Goal: Book appointment/travel/reservation

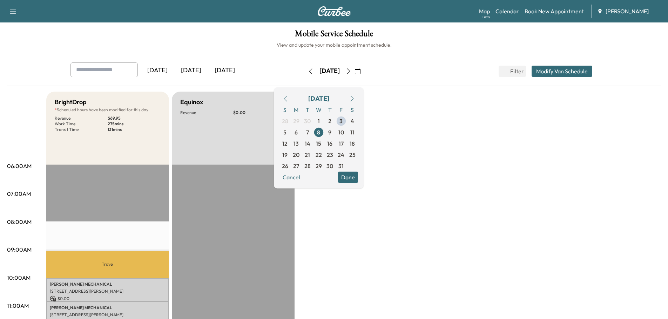
click at [569, 69] on button "Modify Van Schedule" at bounding box center [562, 71] width 61 height 11
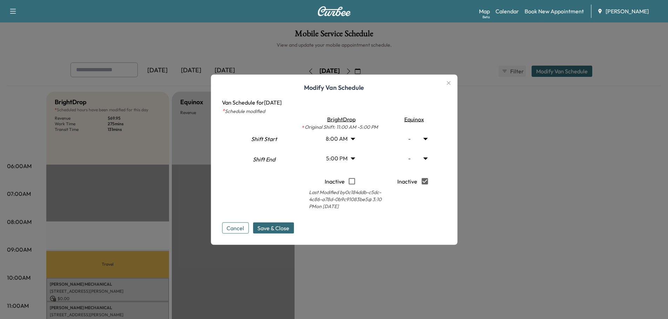
type input "*"
click at [429, 138] on body "Support Log Out Map Beta Calendar Book New Appointment Ray Chevrolet Mobile Ser…" at bounding box center [334, 159] width 668 height 319
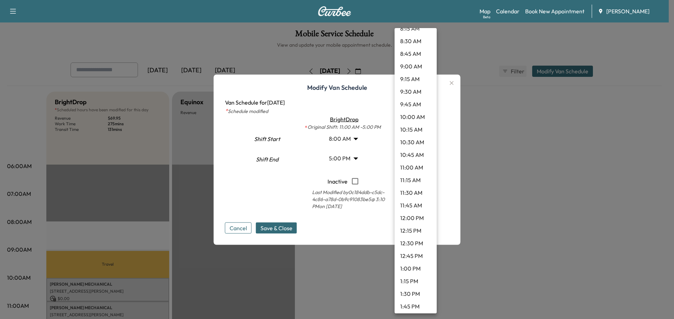
scroll to position [456, 0]
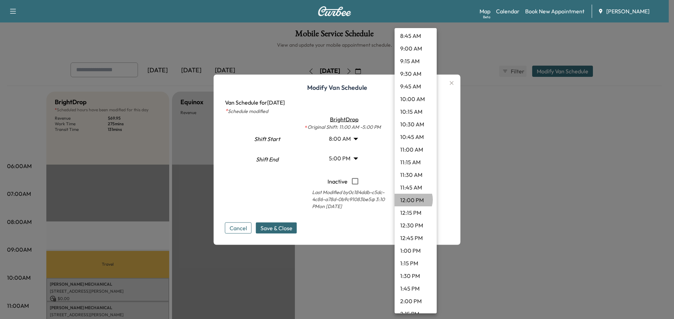
click at [410, 200] on li "12:00 PM" at bounding box center [415, 200] width 42 height 13
type input "**"
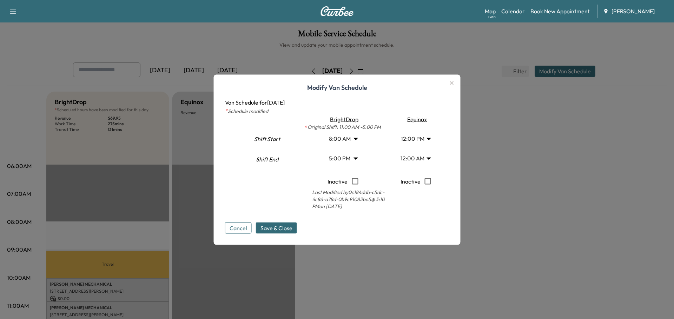
click at [429, 159] on body "Support Log Out Map Beta Calendar Book New Appointment Ray Chevrolet Mobile Ser…" at bounding box center [337, 159] width 674 height 319
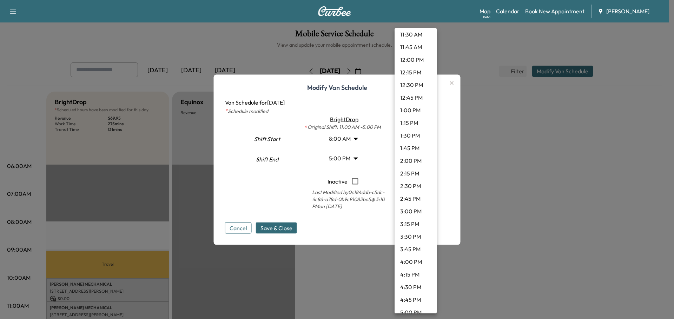
scroll to position [631, 0]
click at [415, 227] on li "4:00 PM" at bounding box center [415, 226] width 42 height 13
type input "**"
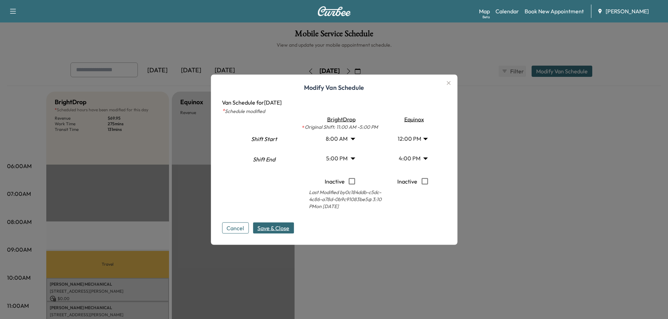
click at [275, 226] on span "Save & Close" at bounding box center [274, 227] width 32 height 8
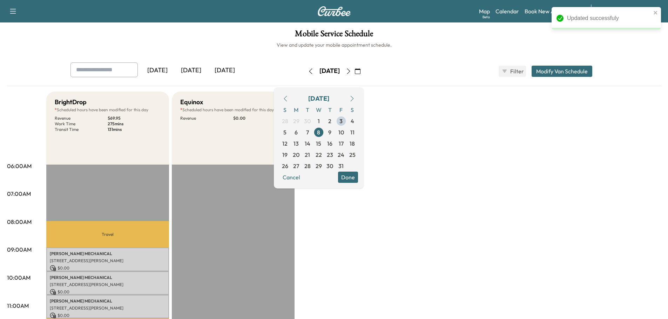
click at [565, 68] on button "Modify Van Schedule" at bounding box center [562, 71] width 61 height 11
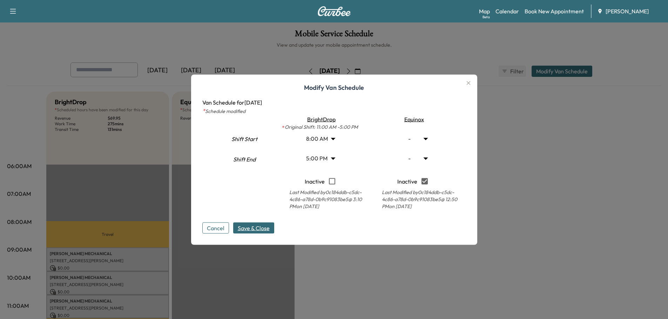
click at [248, 228] on span "Save & Close" at bounding box center [254, 227] width 32 height 8
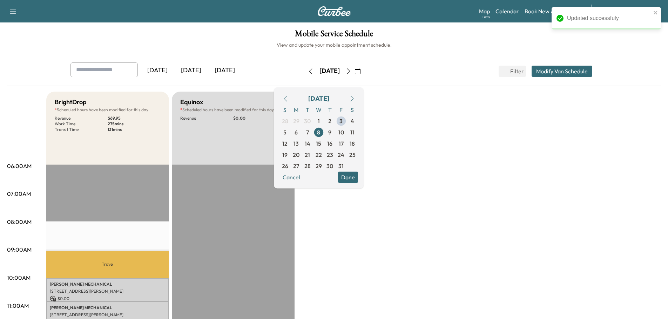
click at [361, 69] on icon "button" at bounding box center [358, 71] width 6 height 6
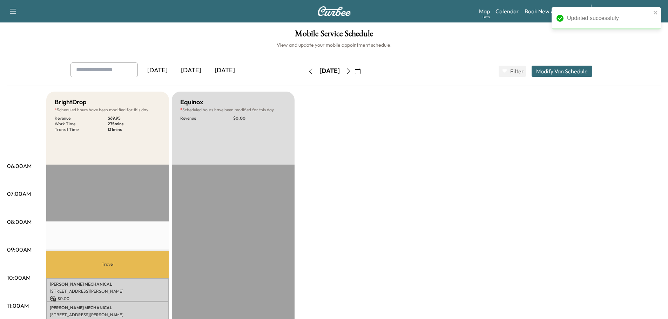
click at [361, 73] on icon "button" at bounding box center [358, 71] width 6 height 6
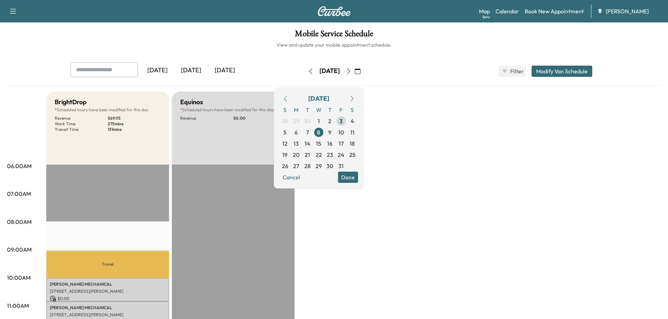
click at [343, 121] on span "3" at bounding box center [341, 121] width 3 height 8
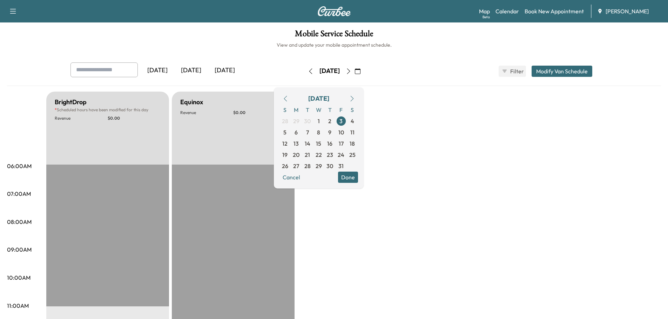
click at [565, 71] on button "Modify Van Schedule" at bounding box center [562, 71] width 61 height 11
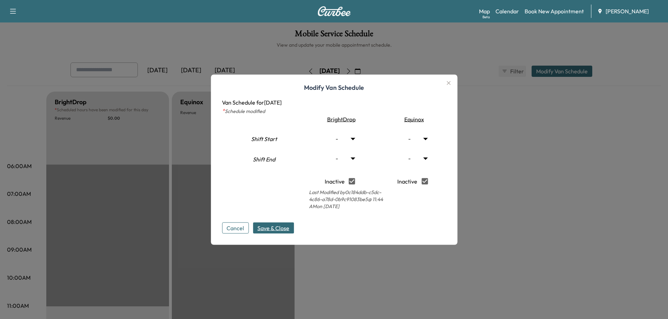
type input "*"
click at [429, 137] on body "Support Log Out Map Beta Calendar Book New Appointment Ray Chevrolet Mobile Ser…" at bounding box center [334, 159] width 668 height 319
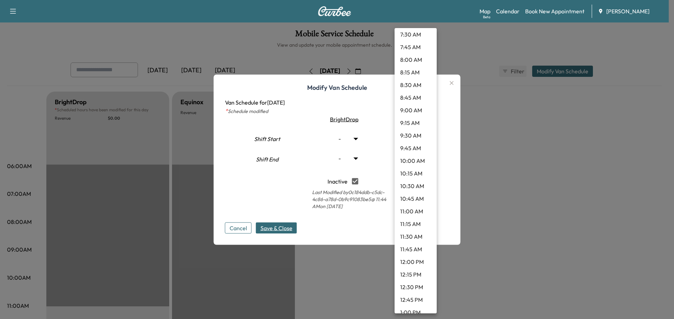
scroll to position [421, 0]
click at [413, 235] on li "12:00 PM" at bounding box center [415, 235] width 42 height 13
type input "**"
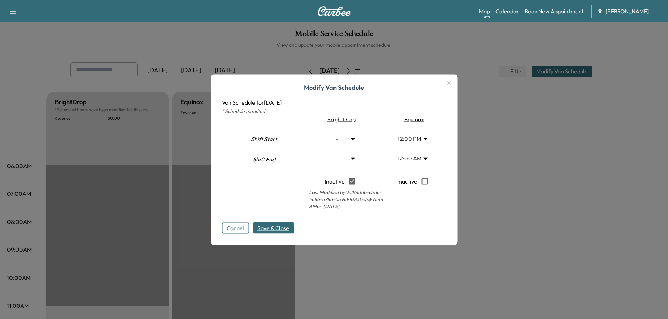
click at [429, 159] on body "Support Log Out Map Beta Calendar Book New Appointment Ray Chevrolet Mobile Ser…" at bounding box center [334, 159] width 668 height 319
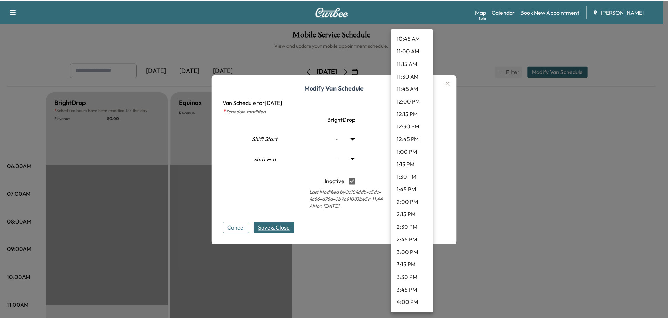
scroll to position [561, 0]
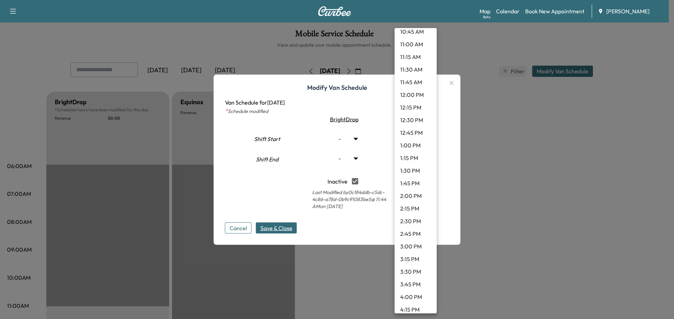
click at [415, 293] on li "4:00 PM" at bounding box center [415, 296] width 42 height 13
type input "**"
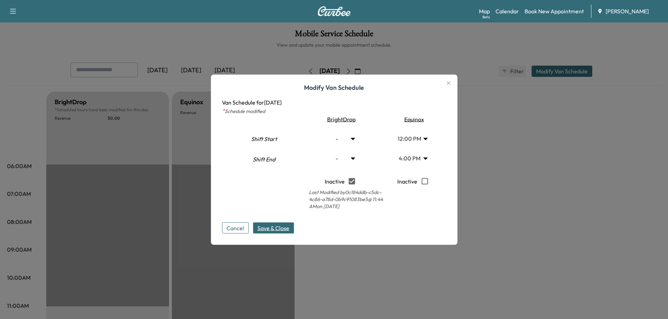
click at [281, 230] on span "Save & Close" at bounding box center [274, 227] width 32 height 8
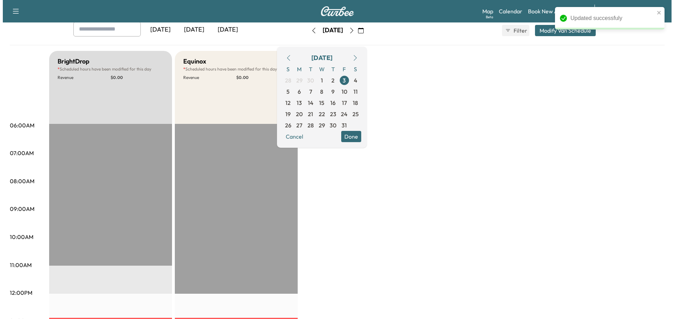
scroll to position [0, 0]
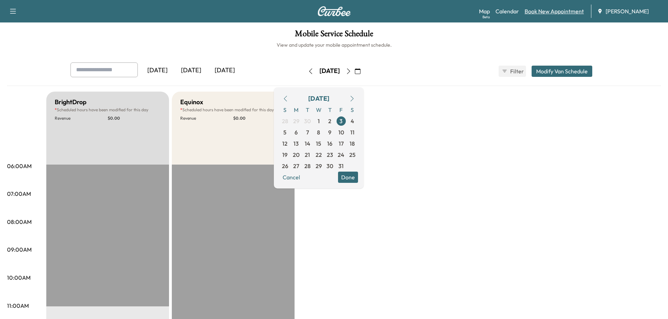
click at [552, 10] on link "Book New Appointment" at bounding box center [554, 11] width 59 height 8
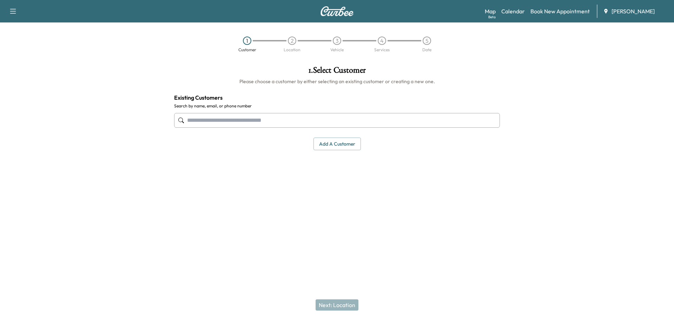
click at [211, 121] on input "text" at bounding box center [337, 120] width 326 height 15
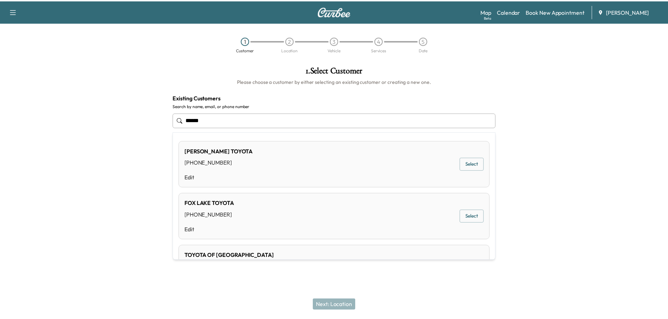
scroll to position [35, 0]
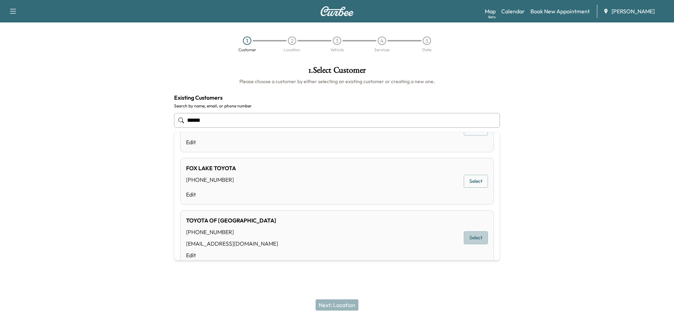
click at [467, 237] on button "Select" at bounding box center [475, 237] width 24 height 13
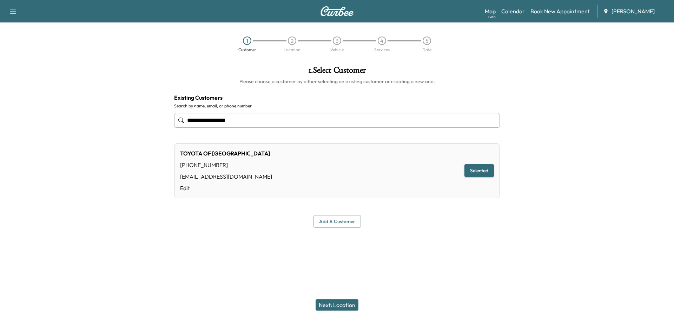
type input "**********"
click at [341, 305] on button "Next: Location" at bounding box center [336, 304] width 43 height 11
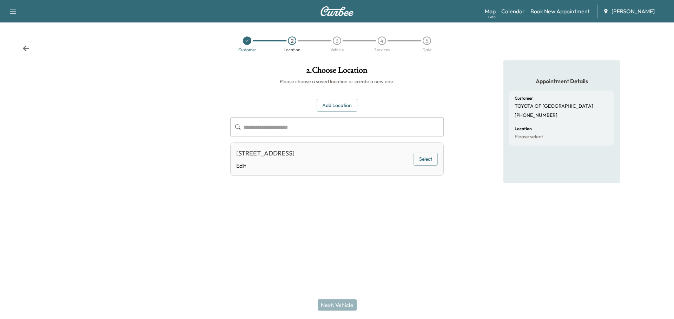
click at [25, 48] on icon at bounding box center [26, 48] width 6 height 6
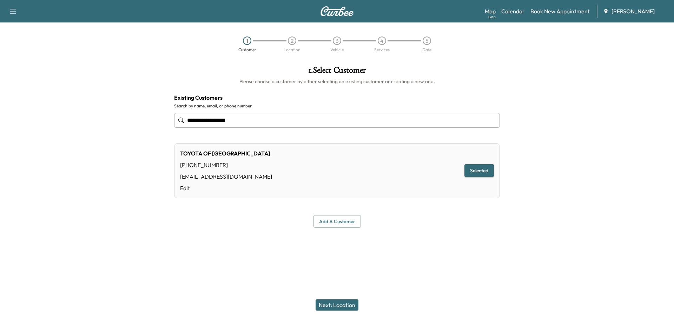
click at [269, 119] on input "**********" at bounding box center [337, 120] width 326 height 15
click at [263, 120] on input "**********" at bounding box center [337, 120] width 326 height 15
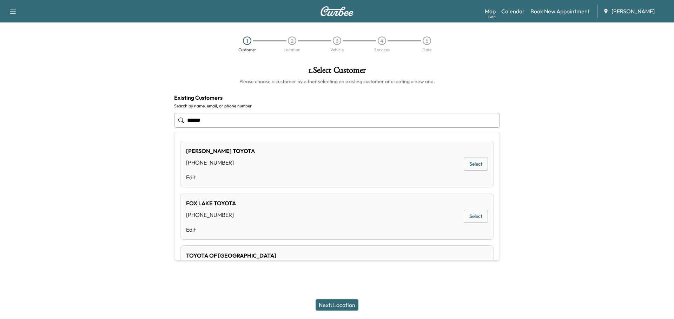
click at [470, 216] on button "Select" at bounding box center [475, 216] width 24 height 13
type input "**********"
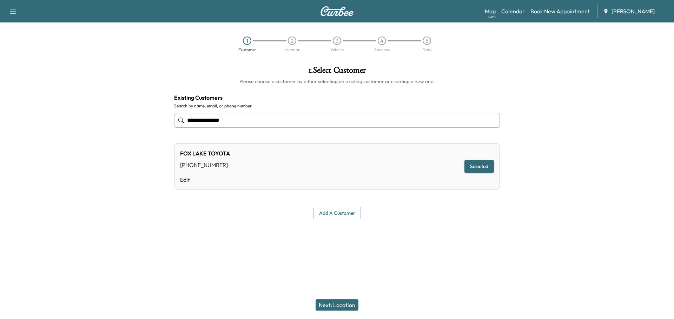
click at [340, 303] on button "Next: Location" at bounding box center [336, 304] width 43 height 11
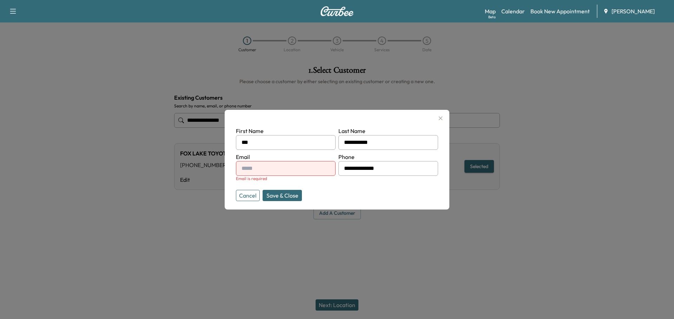
click at [266, 171] on input "text" at bounding box center [286, 168] width 100 height 15
type input "**********"
click at [291, 193] on button "Save & Close" at bounding box center [281, 195] width 39 height 11
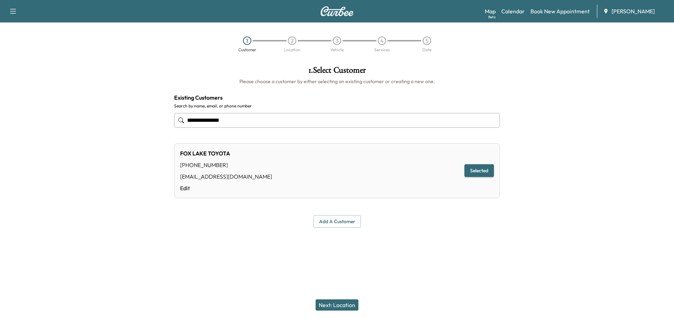
click at [338, 306] on button "Next: Location" at bounding box center [336, 304] width 43 height 11
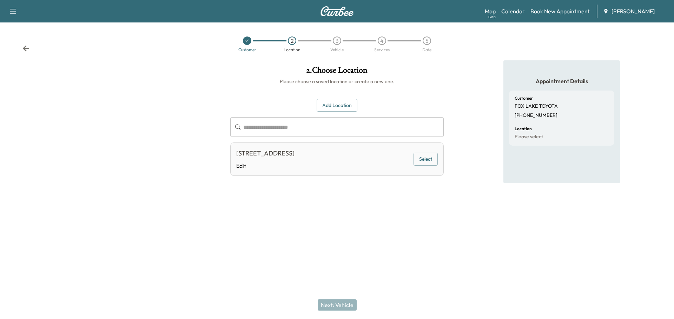
click at [421, 160] on button "Select" at bounding box center [425, 159] width 24 height 13
click at [341, 303] on button "Next: Vehicle" at bounding box center [337, 304] width 39 height 11
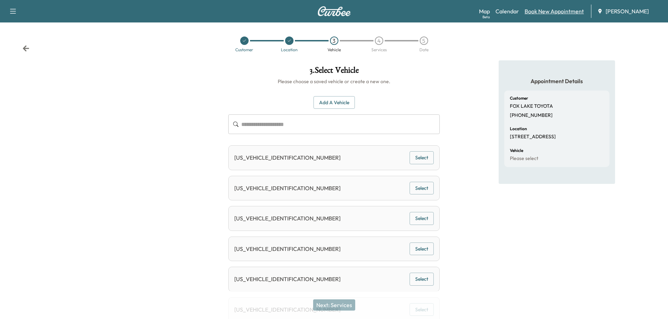
click at [554, 11] on link "Book New Appointment" at bounding box center [554, 11] width 59 height 8
click at [508, 11] on link "Calendar" at bounding box center [508, 11] width 24 height 8
